Goal: Information Seeking & Learning: Learn about a topic

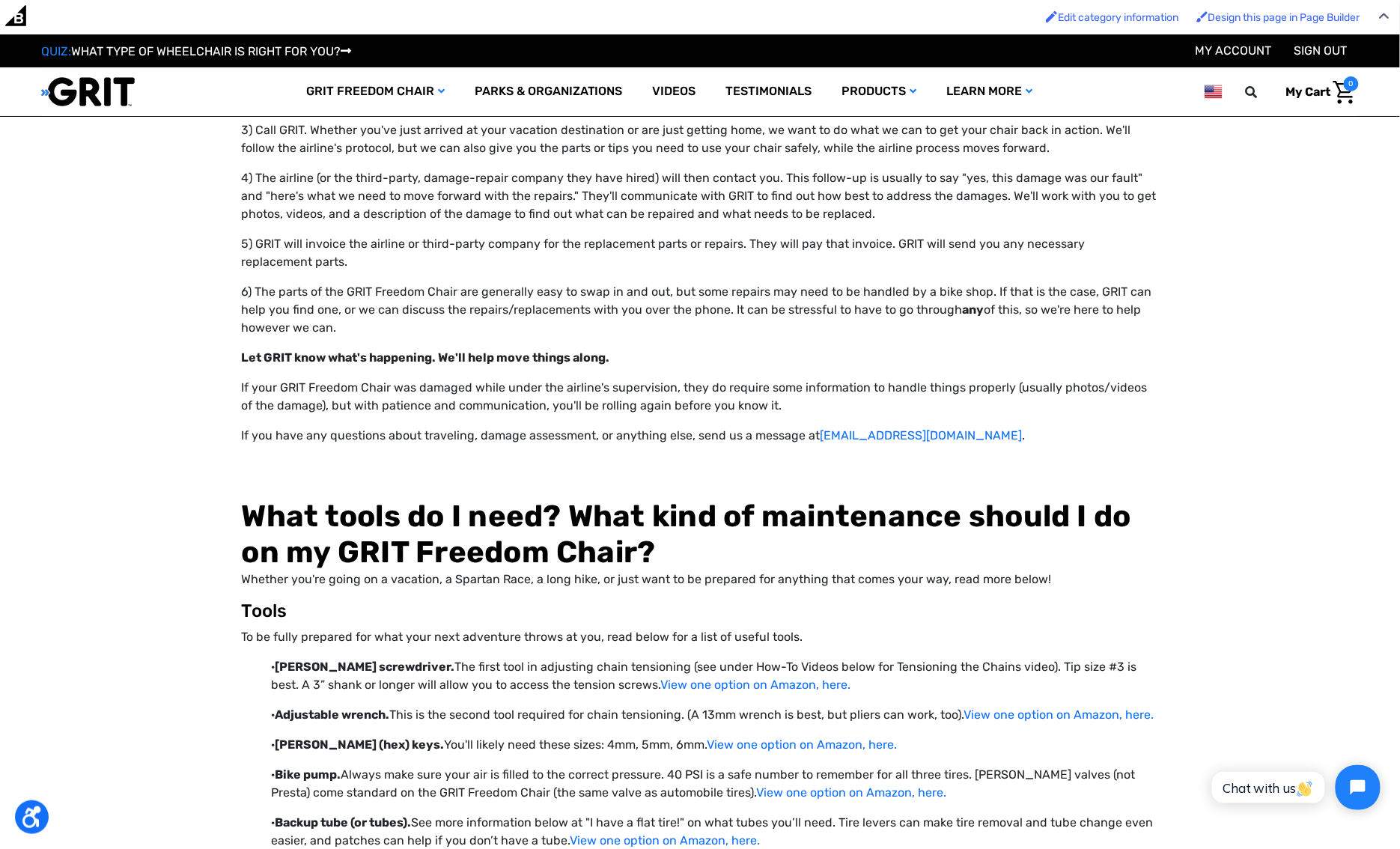
scroll to position [15399, 0]
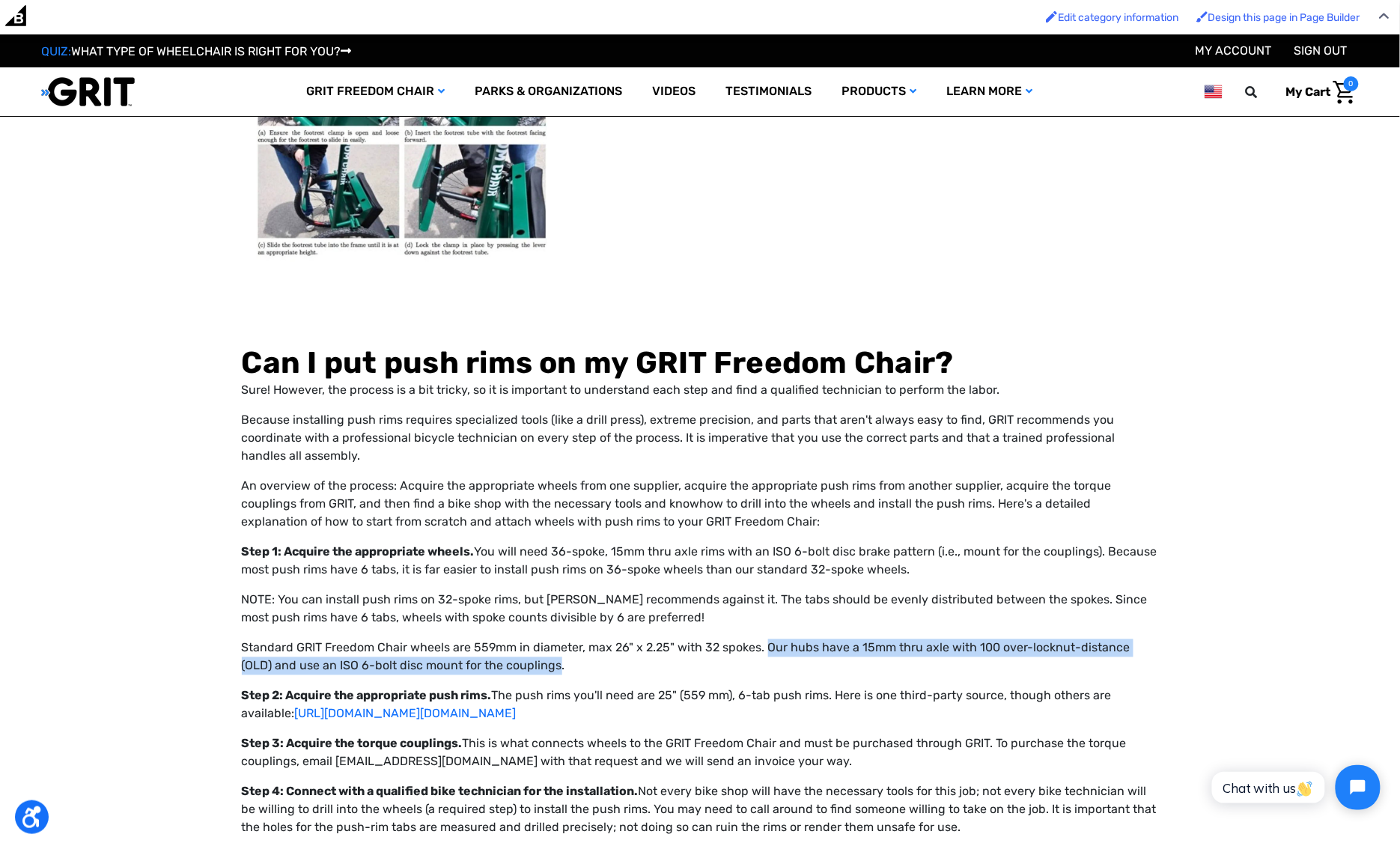
drag, startPoint x: 763, startPoint y: 523, endPoint x: 523, endPoint y: 535, distance: 240.3
click at [523, 640] on p "Standard GRIT Freedom Chair wheels are 559mm in diameter, max 26" x 2.25" with …" at bounding box center [700, 658] width 918 height 36
copy p "Our hubs have a 15mm thru axle with 100 over-locknut-distance (OLD) and use an …"
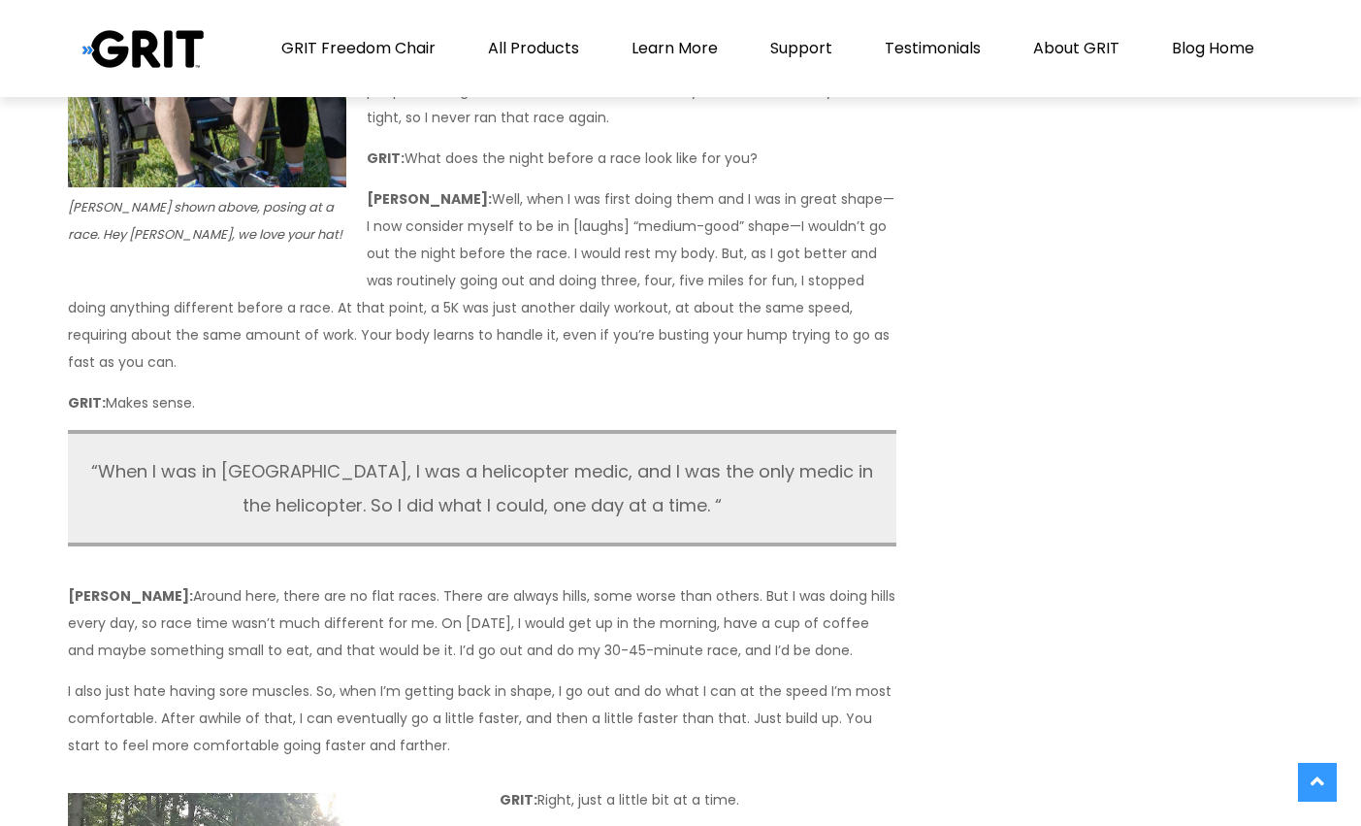
scroll to position [1638, 0]
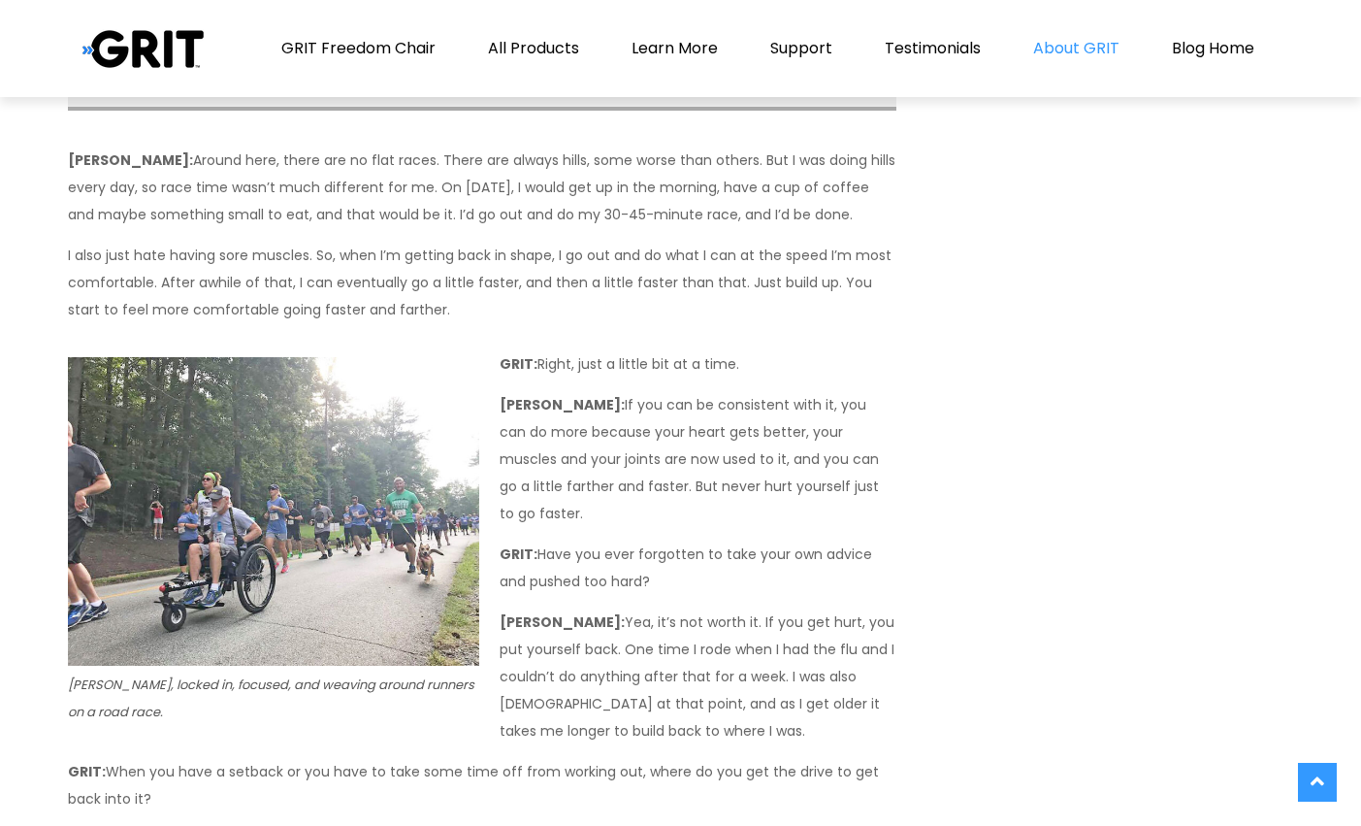
drag, startPoint x: 202, startPoint y: 550, endPoint x: 1081, endPoint y: 0, distance: 1037.1
